Goal: Transaction & Acquisition: Purchase product/service

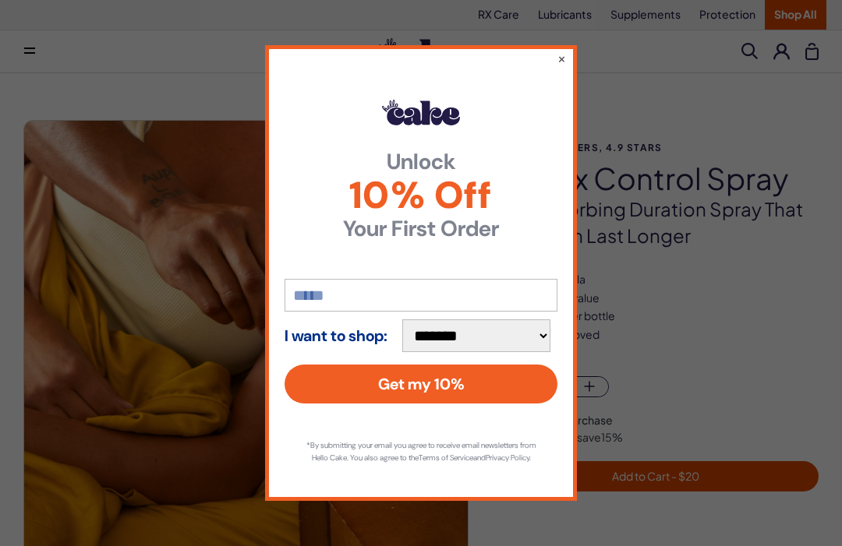
click at [565, 55] on button "×" at bounding box center [561, 59] width 9 height 16
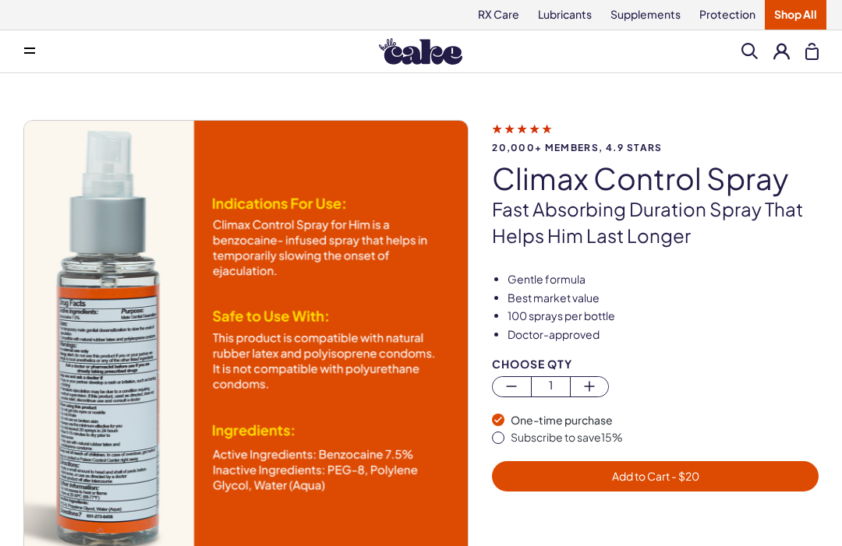
click at [645, 17] on link "Supplements" at bounding box center [645, 15] width 89 height 30
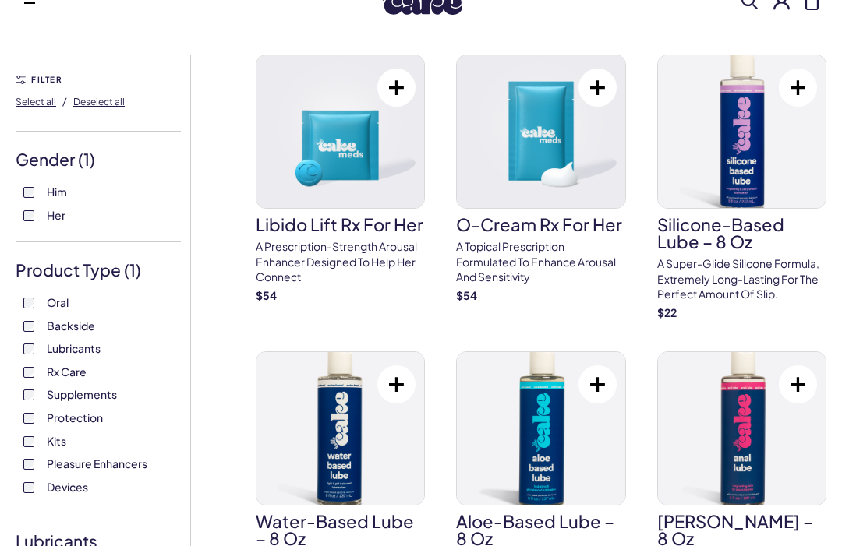
scroll to position [51, 0]
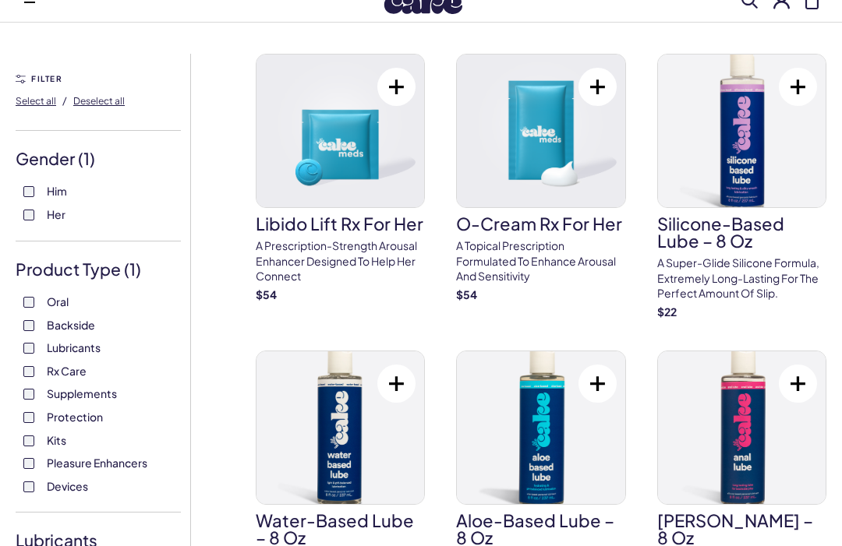
click at [328, 246] on p "A prescription-strength arousal enhancer designed to help her connect" at bounding box center [340, 262] width 169 height 46
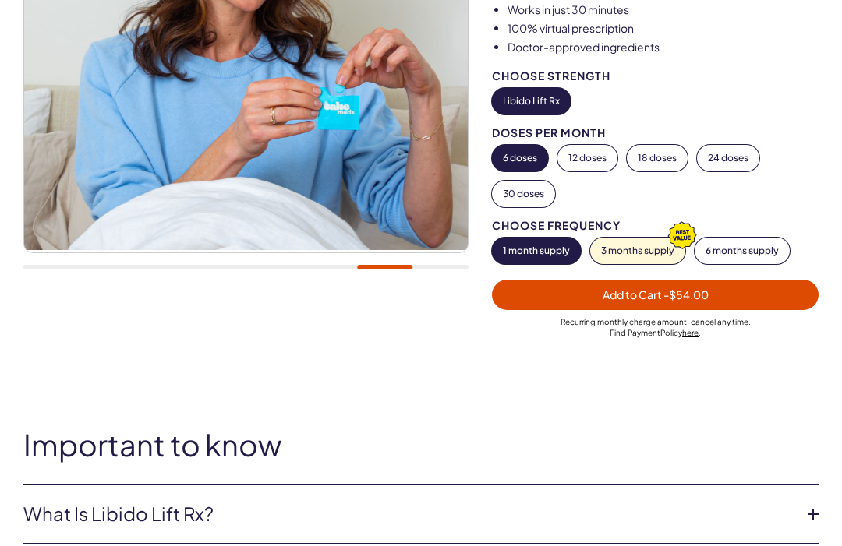
scroll to position [313, 0]
